Goal: Find specific page/section

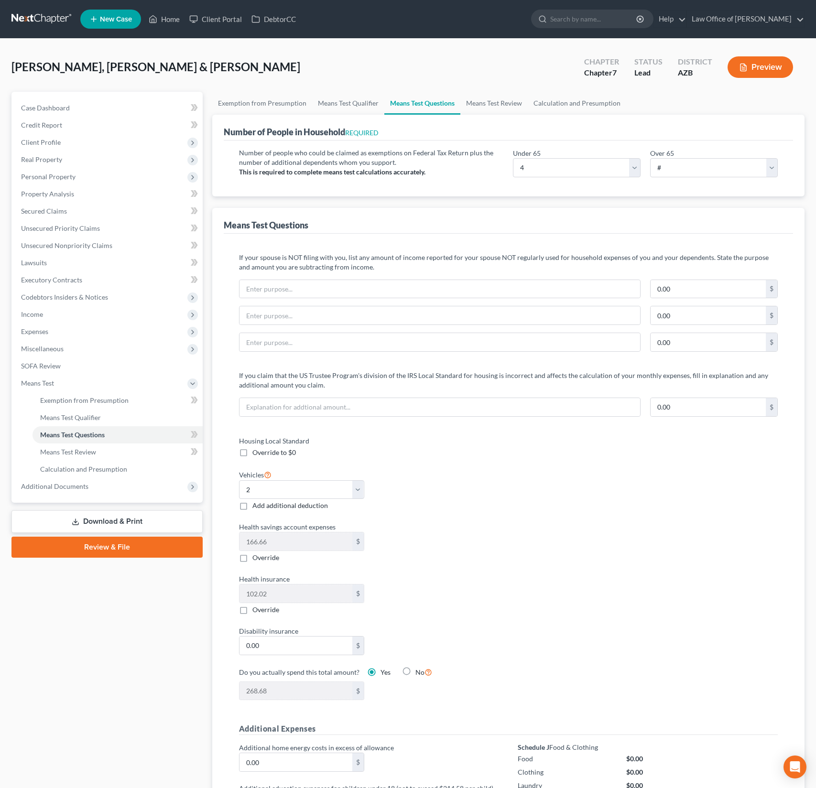
select select "4"
select select "2"
select select "0"
select select "60"
select select "1"
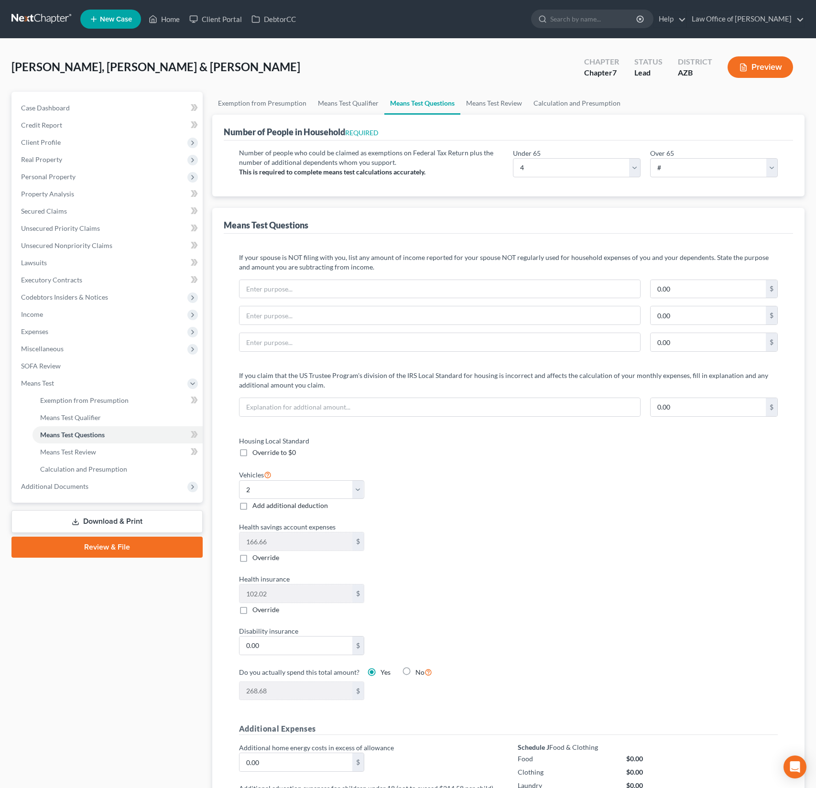
select select "60"
select select "1"
select select "60"
click at [170, 21] on link "Home" at bounding box center [164, 19] width 41 height 17
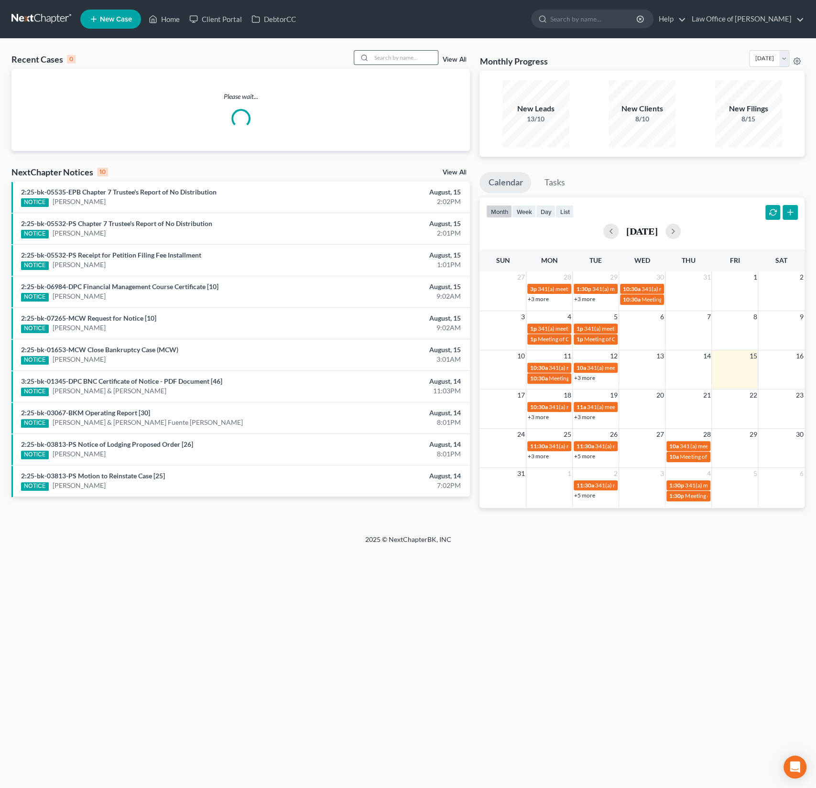
click at [413, 56] on input "search" at bounding box center [404, 58] width 67 height 14
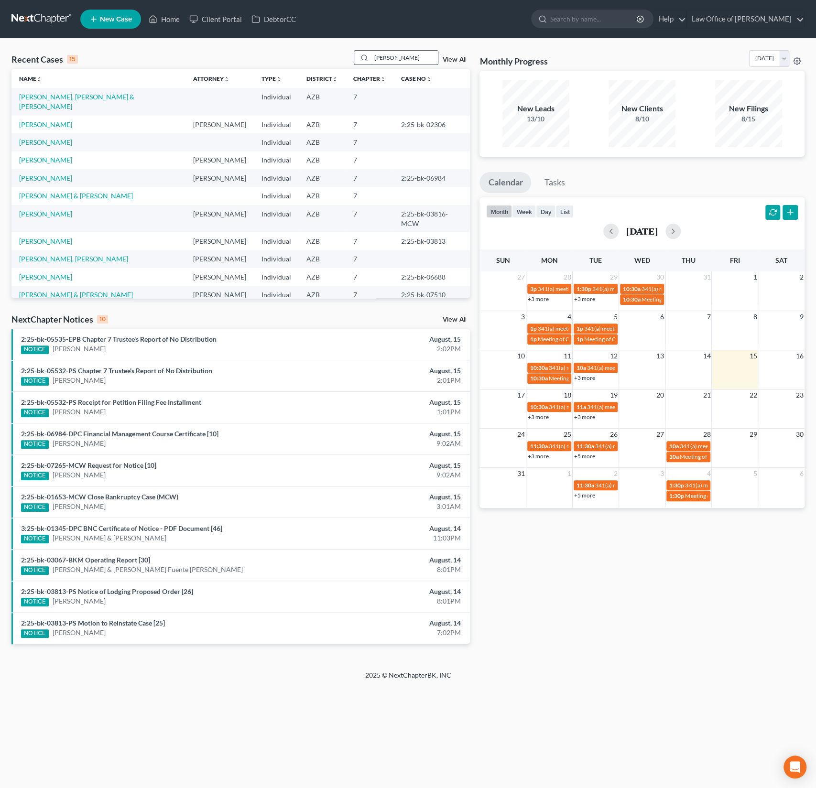
type input "[PERSON_NAME]"
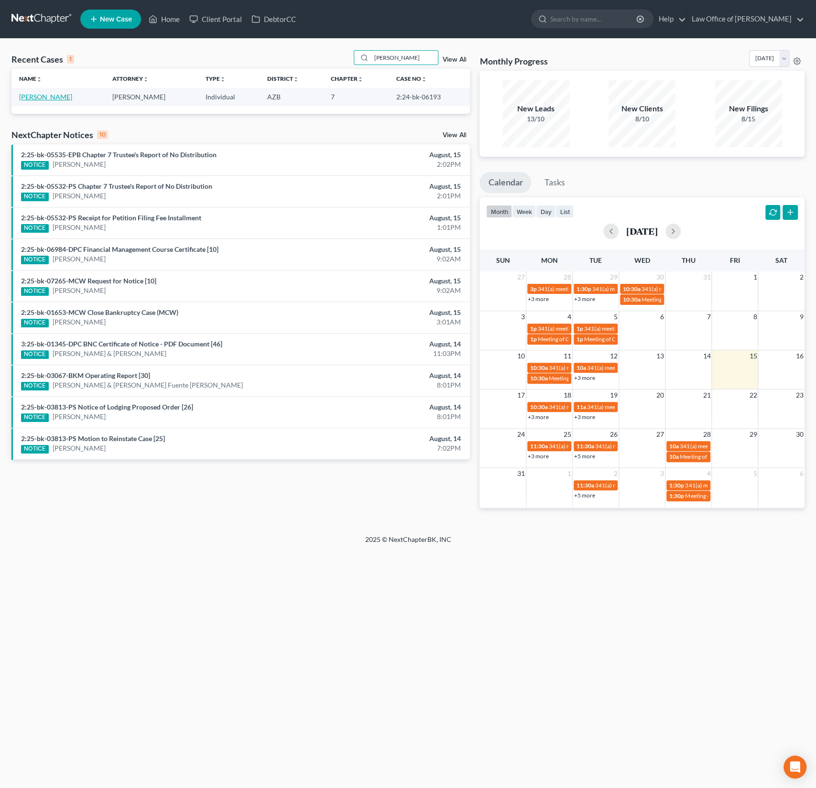
click at [42, 96] on link "[PERSON_NAME]" at bounding box center [45, 97] width 53 height 8
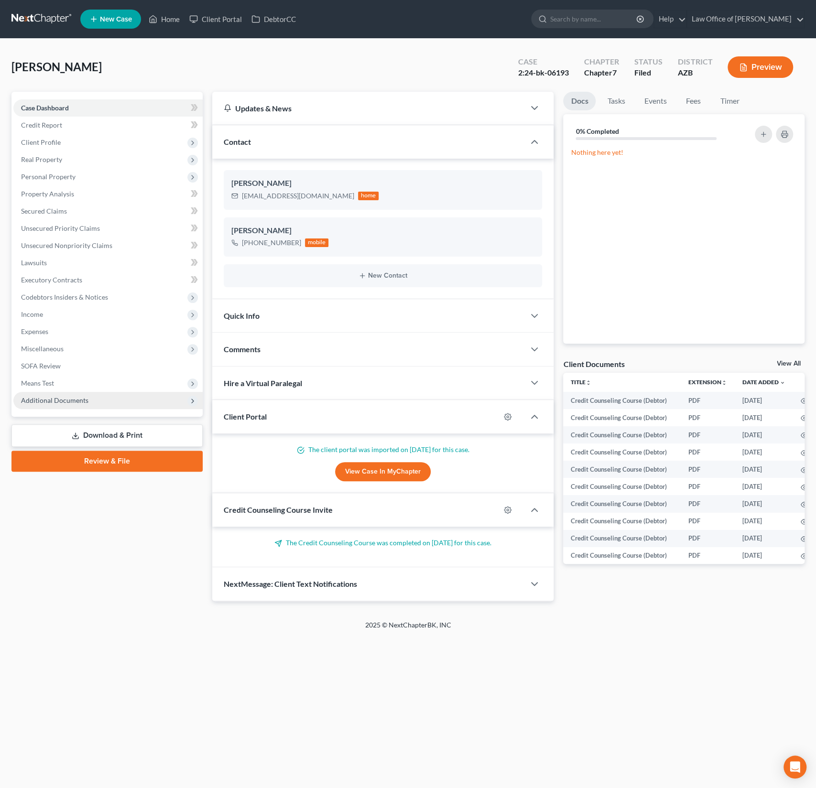
click at [48, 405] on span "Additional Documents" at bounding box center [107, 400] width 189 height 17
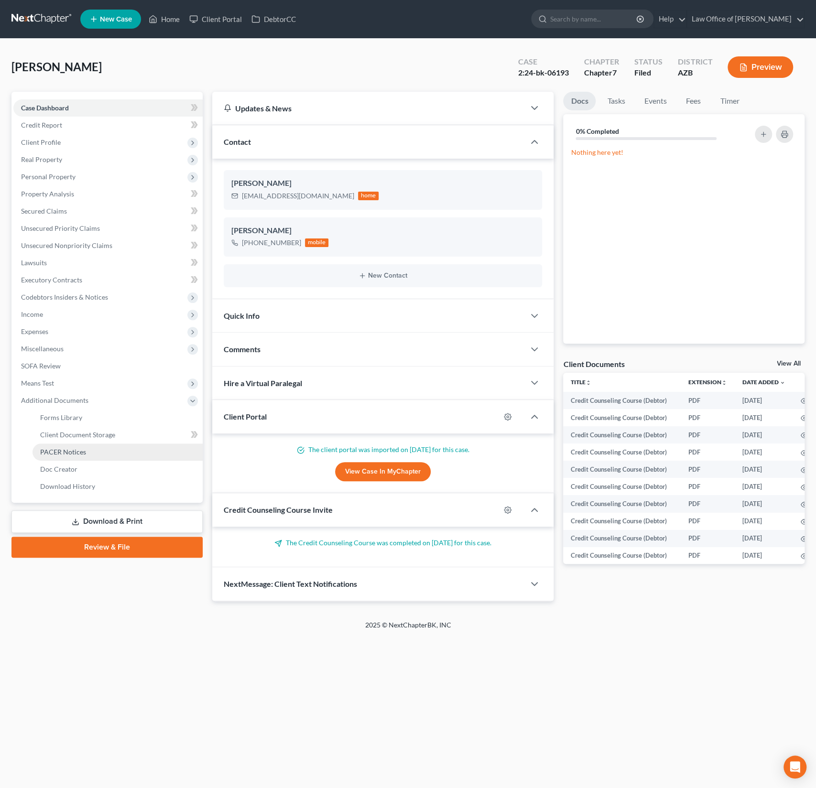
click at [61, 451] on span "PACER Notices" at bounding box center [63, 452] width 46 height 8
